Goal: Task Accomplishment & Management: Use online tool/utility

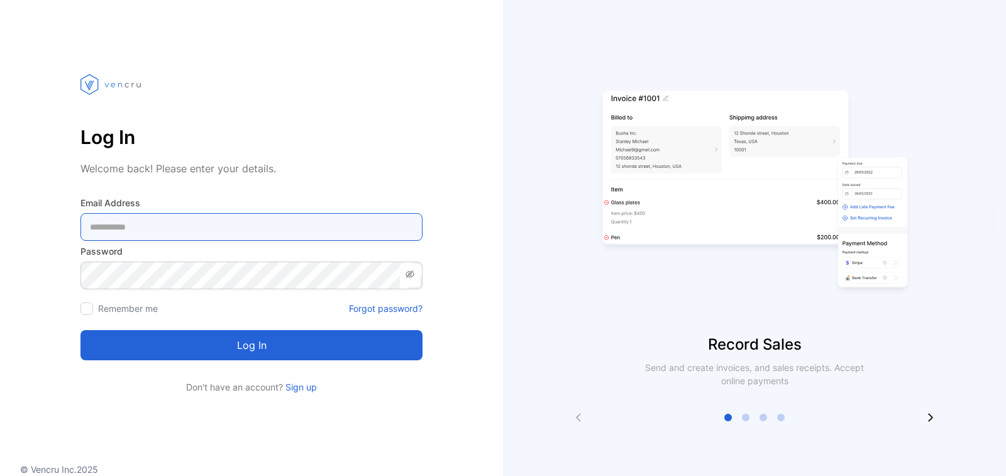
click at [228, 227] on Address-inputemail "email" at bounding box center [251, 227] width 342 height 28
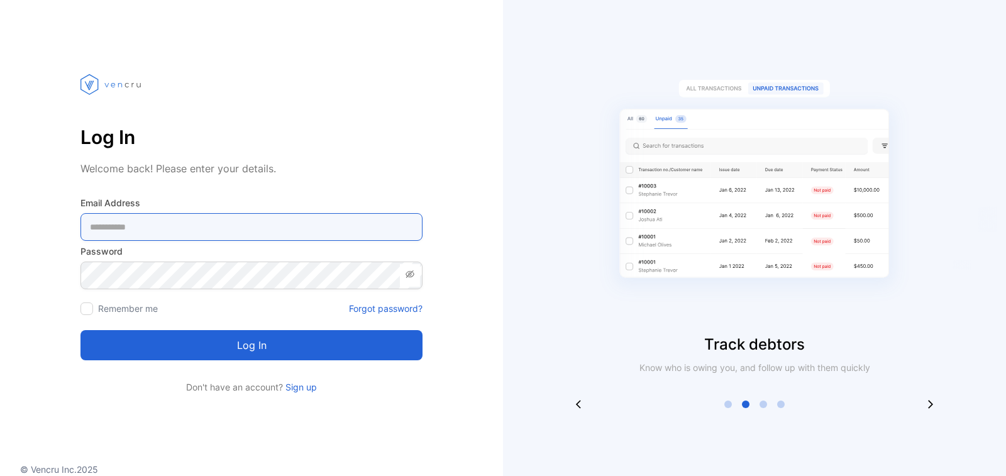
click at [225, 223] on Address-inputemail "email" at bounding box center [251, 227] width 342 height 28
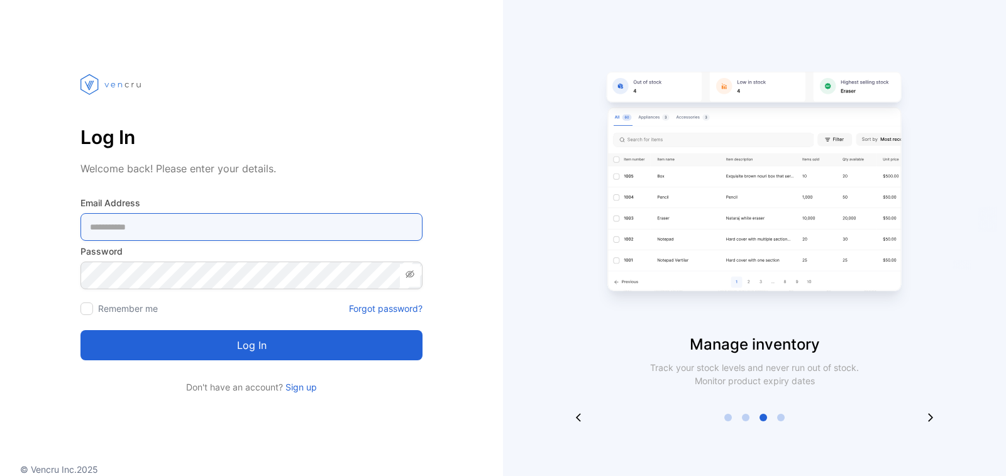
click at [220, 229] on Address-inputemail "email" at bounding box center [251, 227] width 342 height 28
paste Address-inputemail "**********"
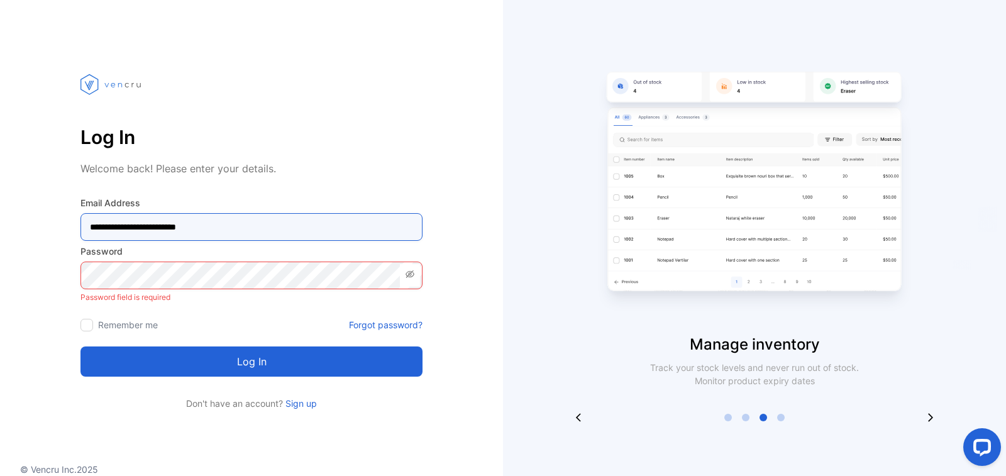
type Address-inputemail "**********"
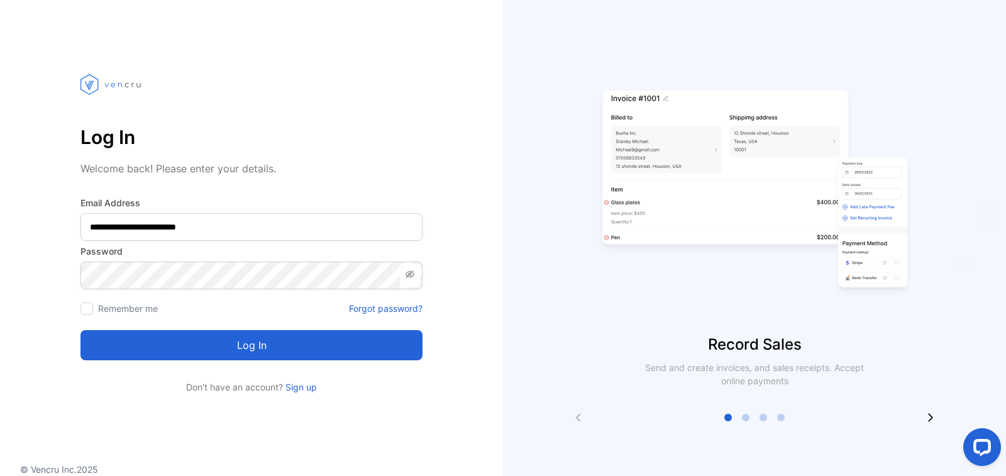
click at [251, 338] on button "Log in" at bounding box center [251, 345] width 342 height 30
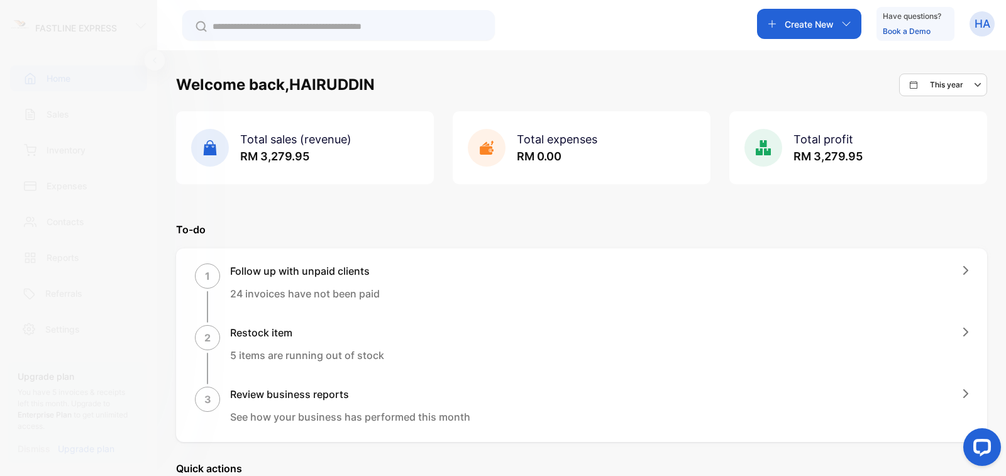
click at [838, 24] on div "Create New" at bounding box center [809, 24] width 104 height 30
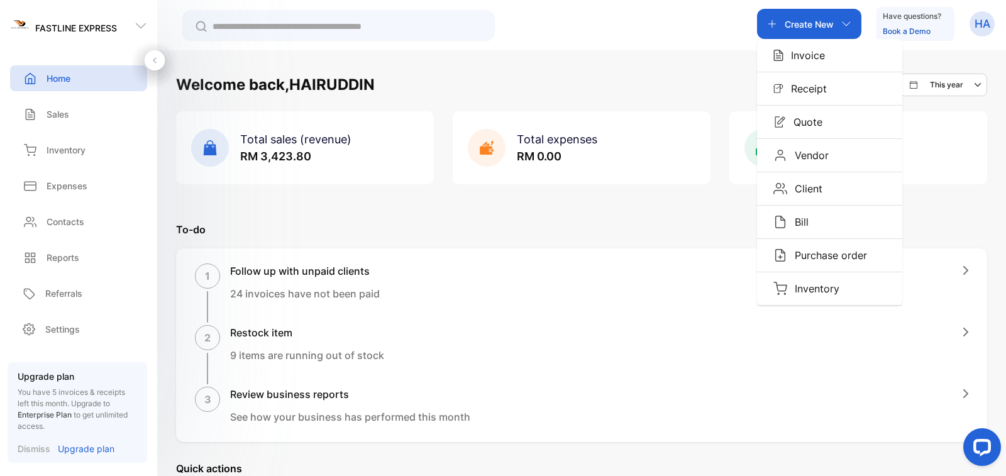
click at [840, 12] on div "Create New" at bounding box center [809, 24] width 104 height 30
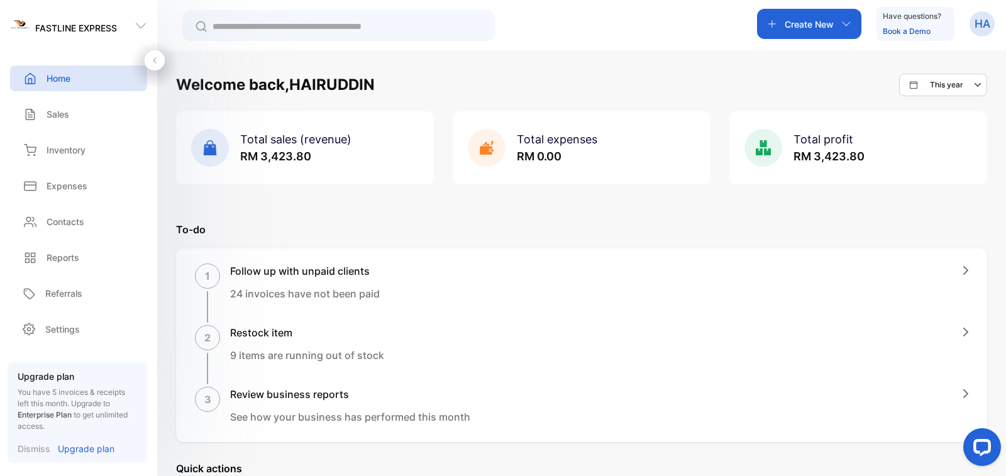
click at [840, 13] on div "Create New" at bounding box center [809, 24] width 104 height 30
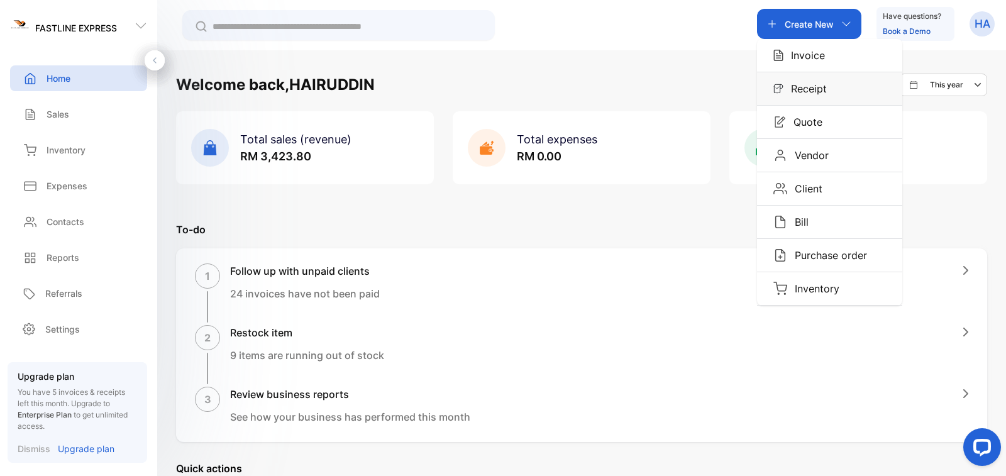
click at [825, 89] on div "Receipt" at bounding box center [829, 88] width 145 height 33
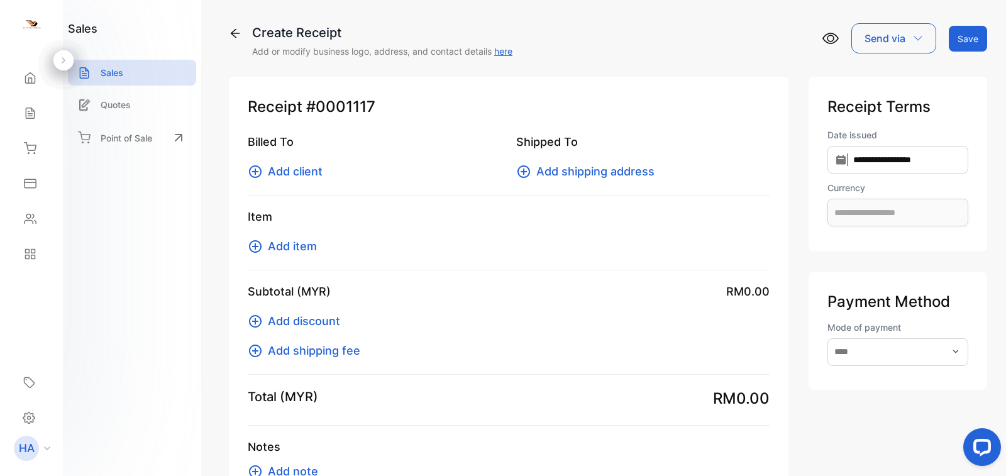
type input "**********"
click at [295, 167] on span "Add client" at bounding box center [295, 171] width 55 height 17
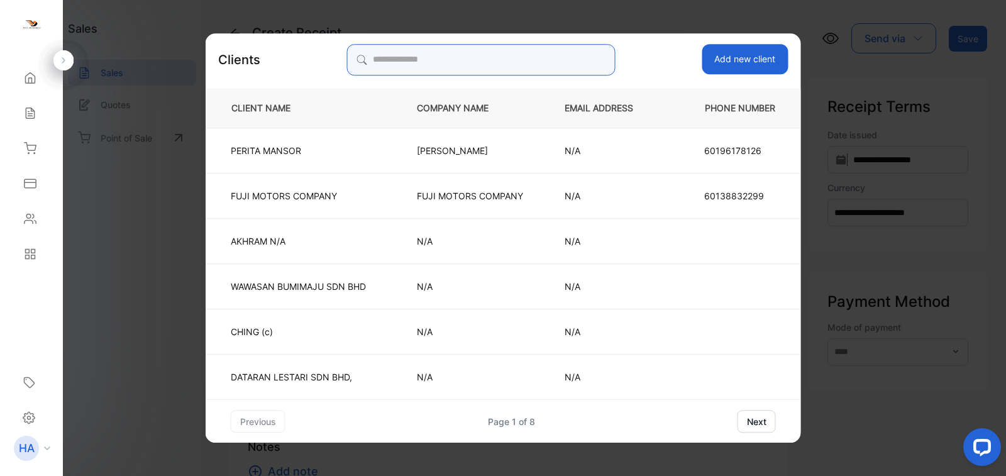
click at [388, 63] on input "search" at bounding box center [481, 59] width 268 height 31
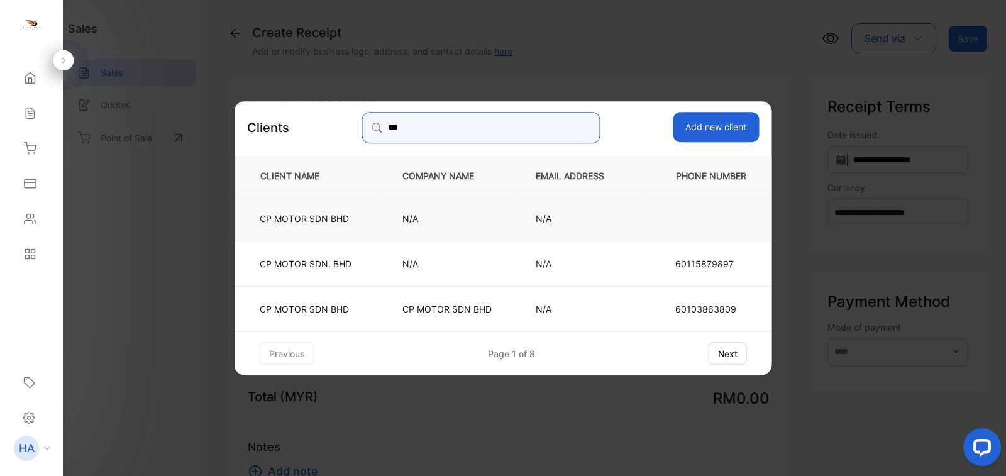
type input "**"
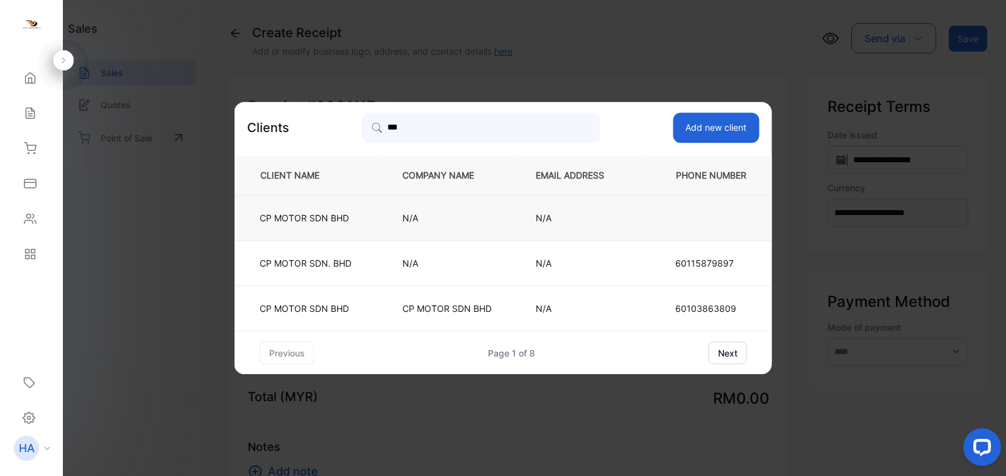
click at [406, 223] on p "N/A" at bounding box center [448, 217] width 92 height 13
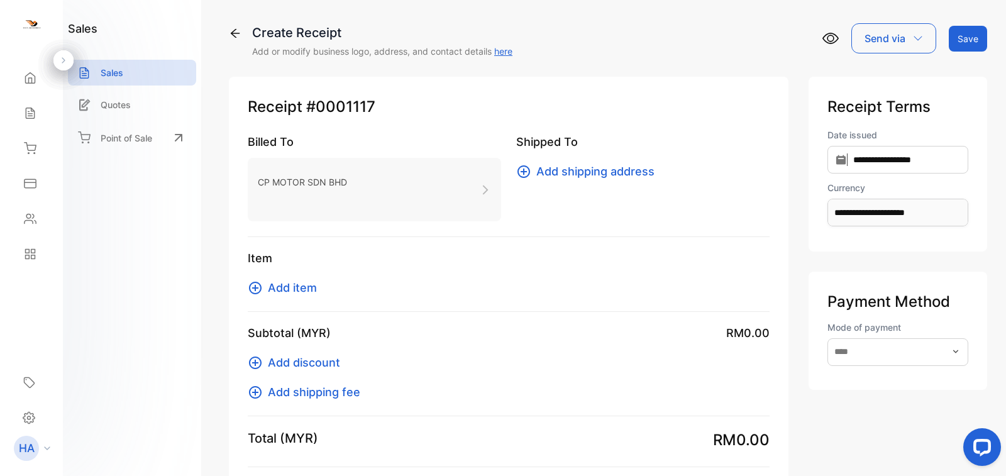
click at [303, 289] on span "Add item" at bounding box center [292, 287] width 49 height 17
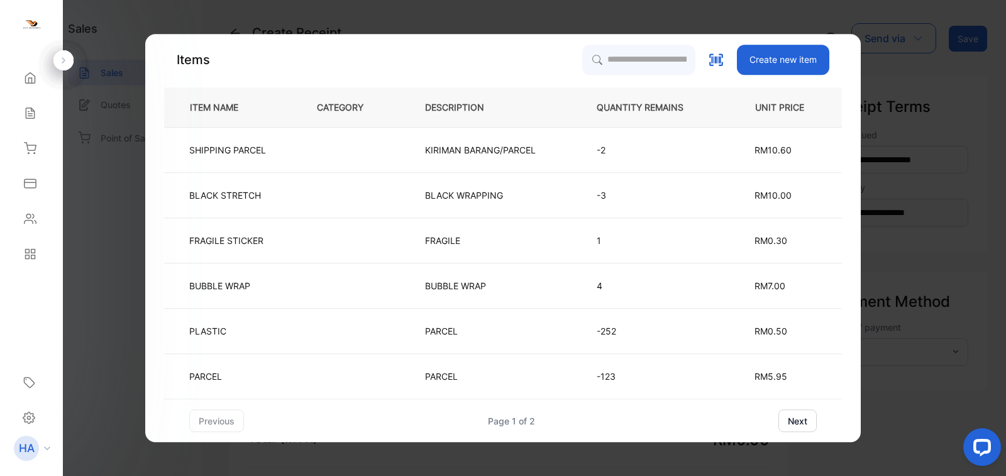
click at [803, 420] on button "next" at bounding box center [797, 420] width 38 height 23
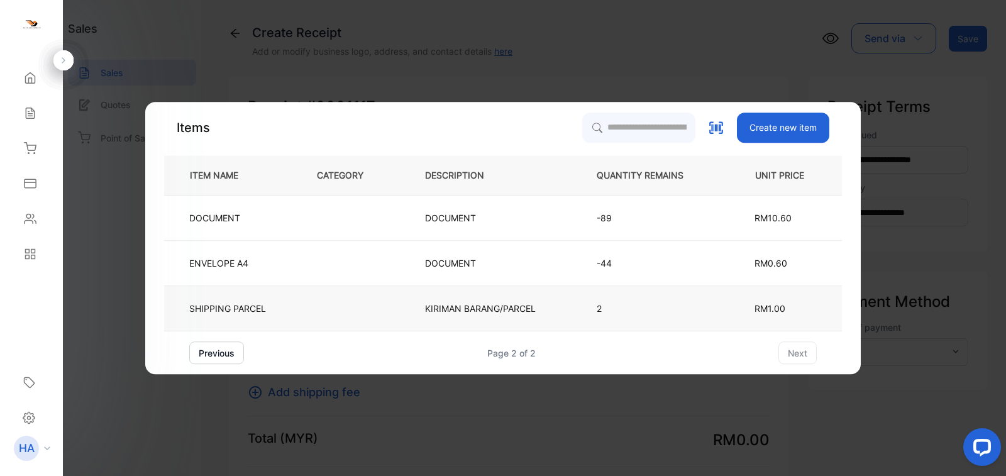
click at [418, 297] on td "KIRIMAN BARANG/PARCEL" at bounding box center [490, 308] width 172 height 45
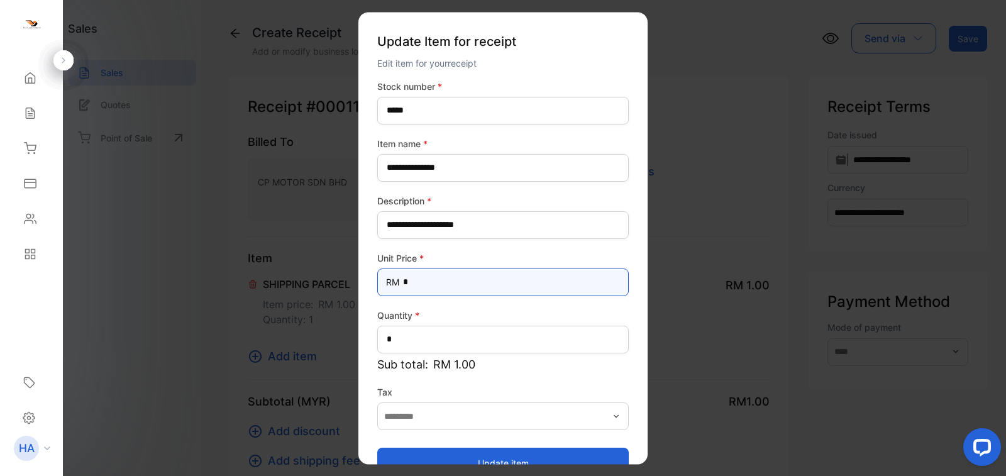
drag, startPoint x: 424, startPoint y: 283, endPoint x: 380, endPoint y: 282, distance: 44.0
click at [380, 282] on Price-inputprice "*" at bounding box center [502, 282] width 251 height 28
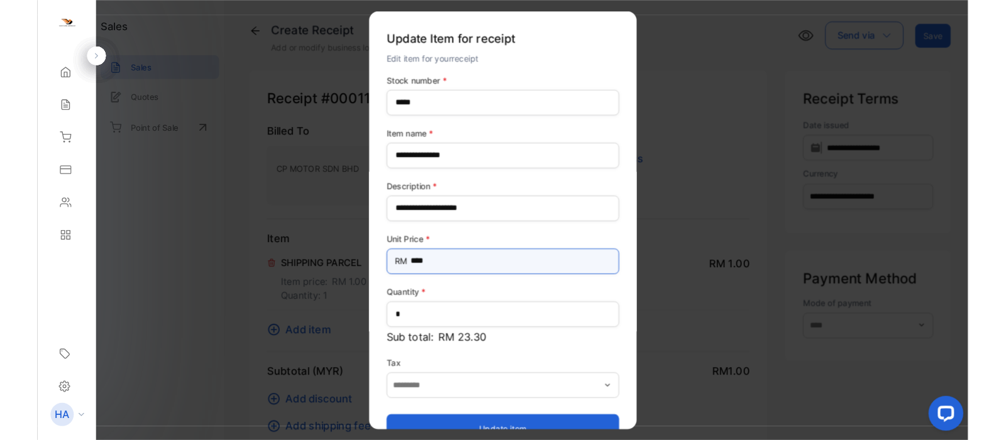
scroll to position [29, 0]
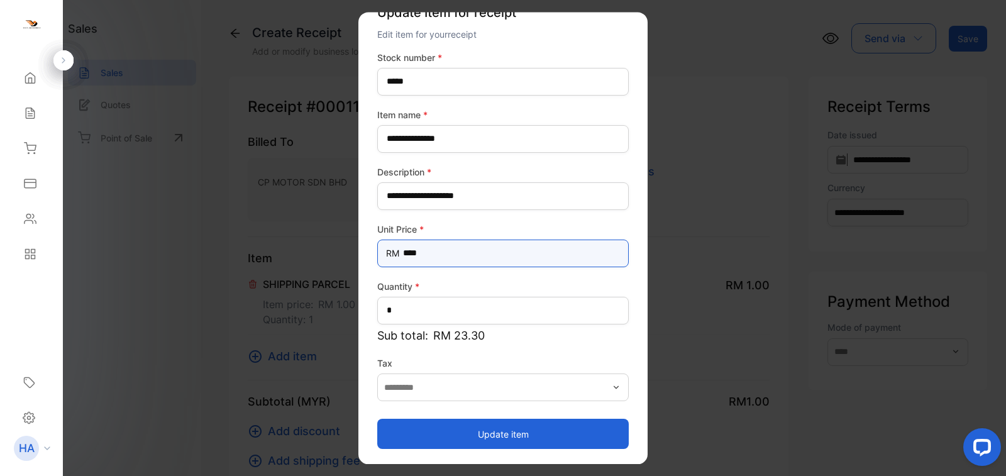
type Price-inputprice "****"
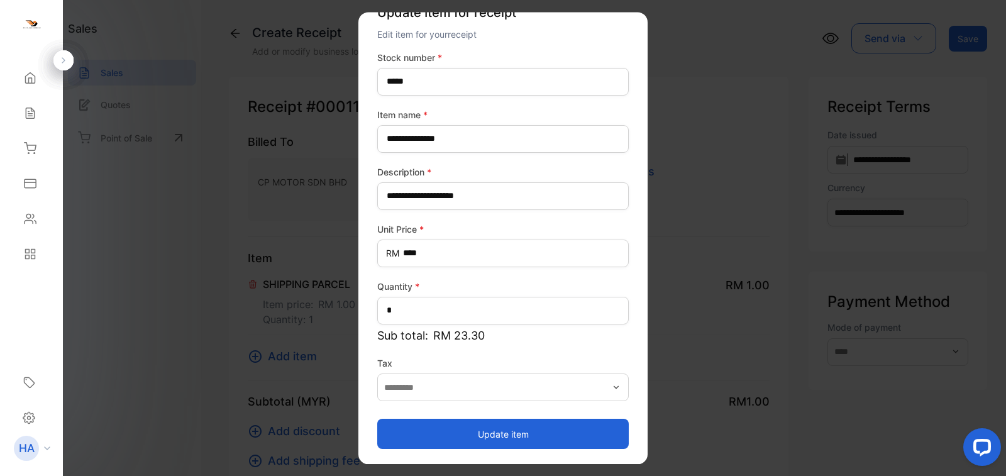
click at [454, 436] on button "Update item" at bounding box center [502, 434] width 251 height 30
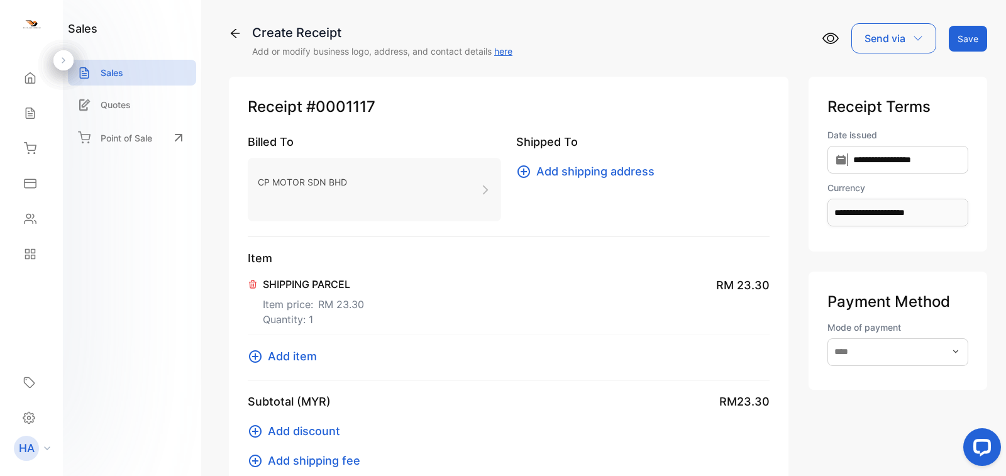
click at [975, 40] on button "Save" at bounding box center [967, 39] width 38 height 26
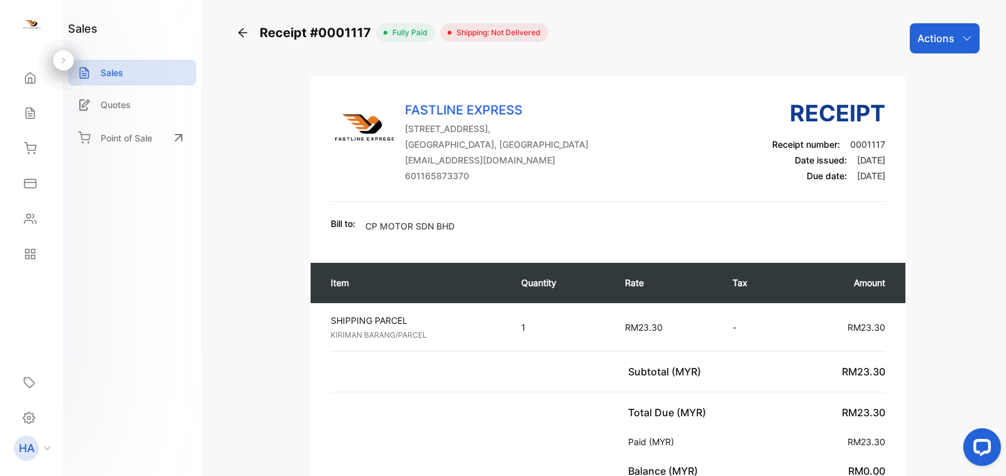
click at [944, 41] on p "Actions" at bounding box center [935, 38] width 37 height 15
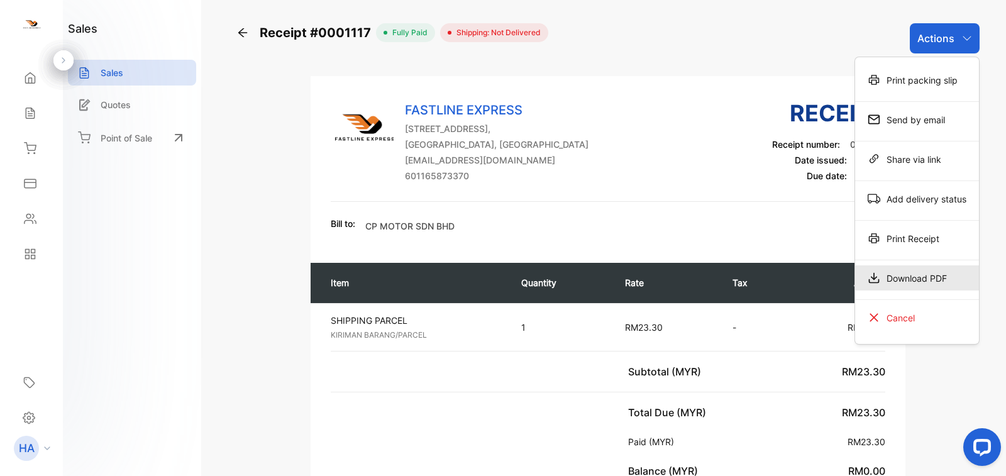
click at [917, 275] on div "Download PDF" at bounding box center [917, 277] width 124 height 25
